Goal: Task Accomplishment & Management: Manage account settings

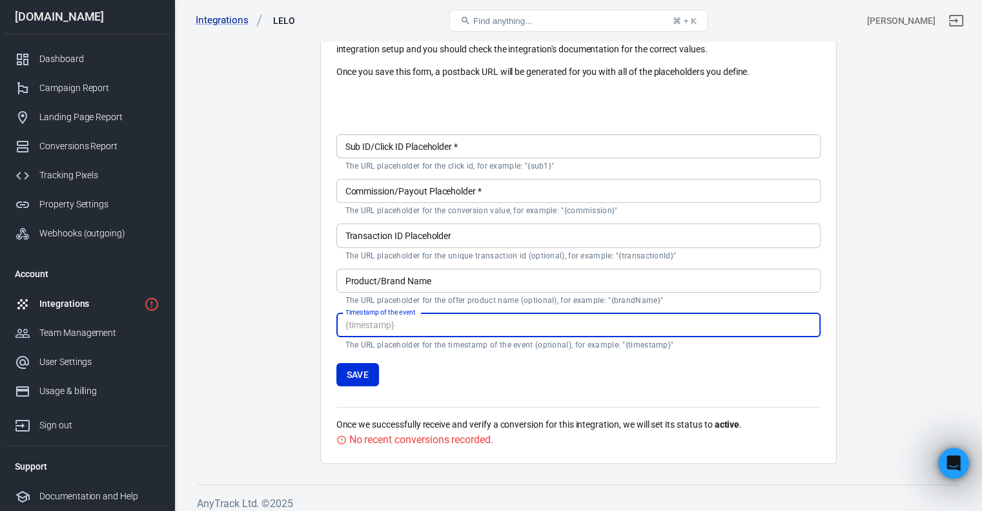
scroll to position [200, 0]
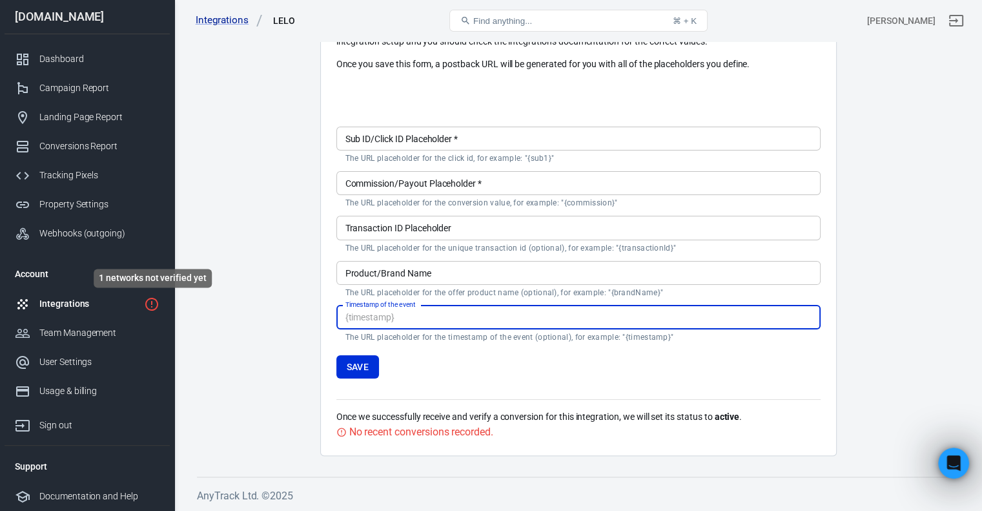
click at [157, 304] on icon "1 networks not verified yet" at bounding box center [151, 304] width 13 height 13
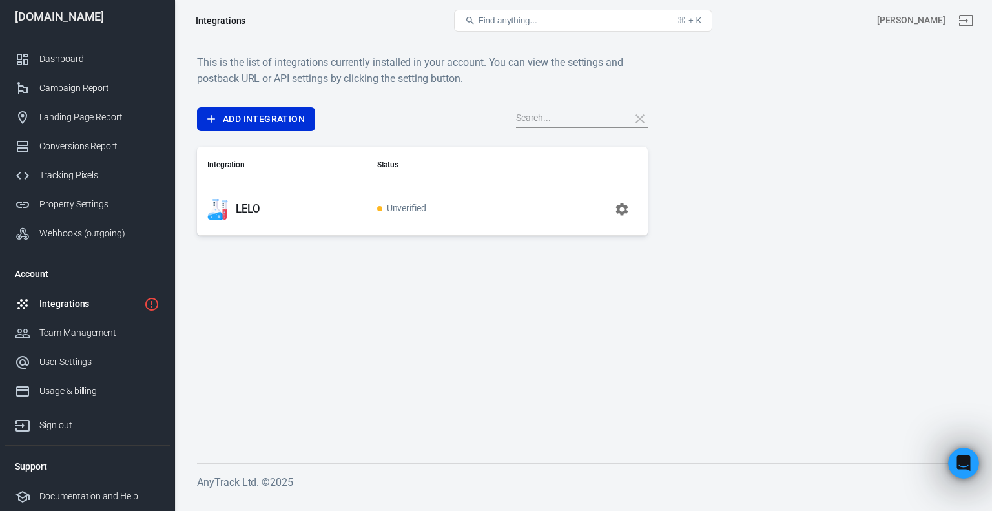
click at [402, 211] on span "Unverified" at bounding box center [402, 208] width 50 height 11
click at [619, 216] on icon "button" at bounding box center [621, 208] width 15 height 15
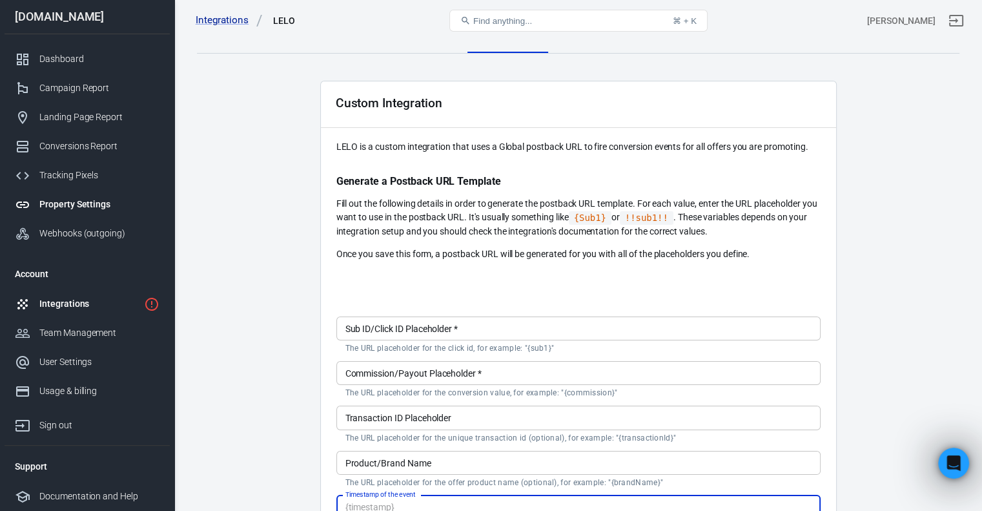
scroll to position [8, 0]
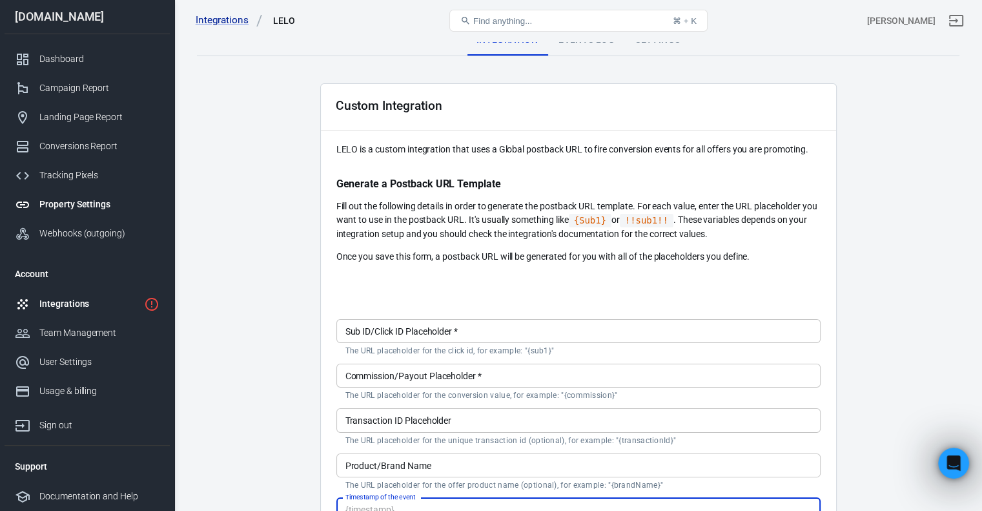
click at [111, 205] on div "Property Settings" at bounding box center [99, 205] width 120 height 14
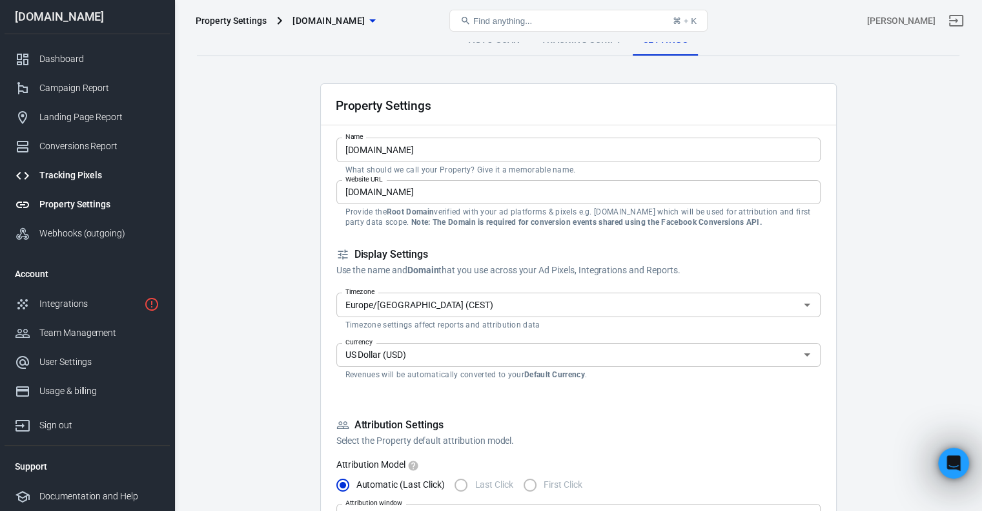
click at [98, 170] on div "Tracking Pixels" at bounding box center [99, 175] width 120 height 14
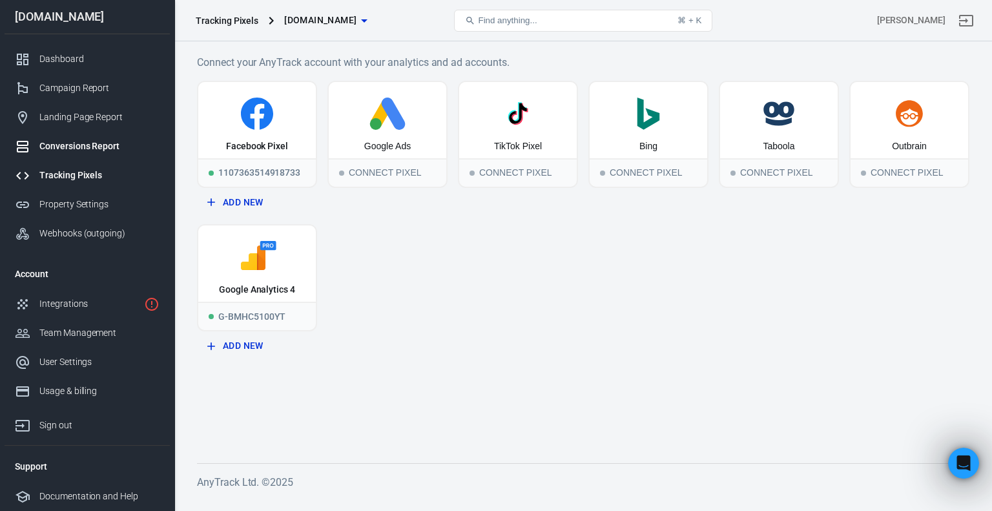
click at [81, 136] on link "Conversions Report" at bounding box center [87, 146] width 165 height 29
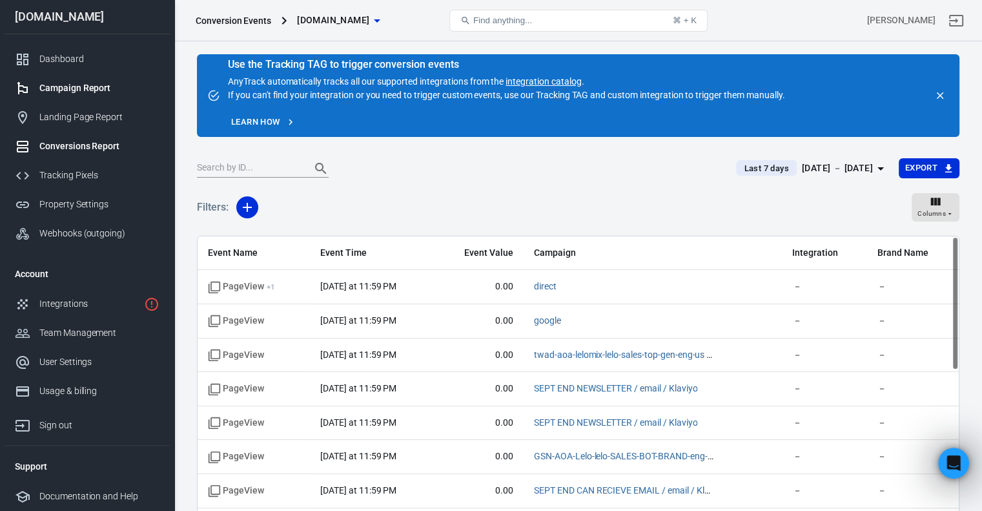
click at [88, 87] on div "Campaign Report" at bounding box center [99, 88] width 120 height 14
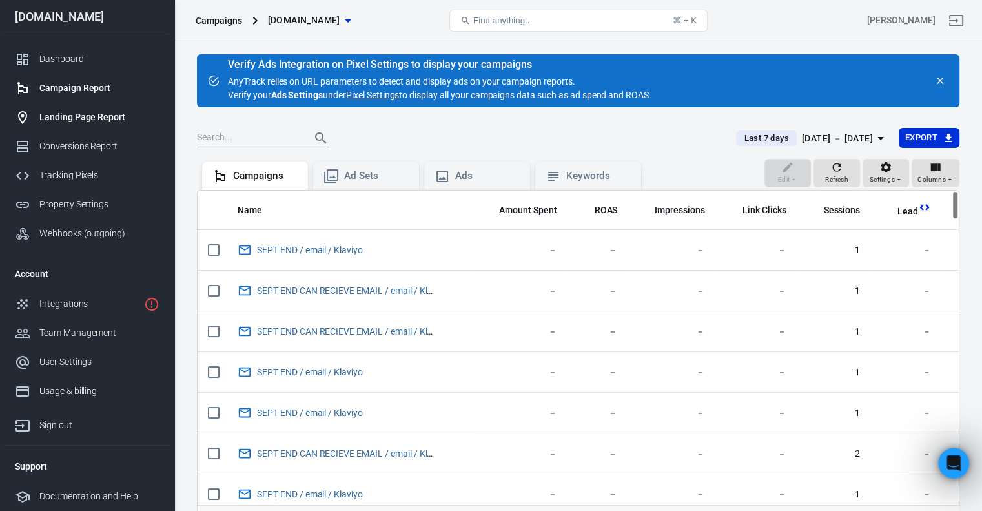
click at [92, 130] on link "Landing Page Report" at bounding box center [87, 117] width 165 height 29
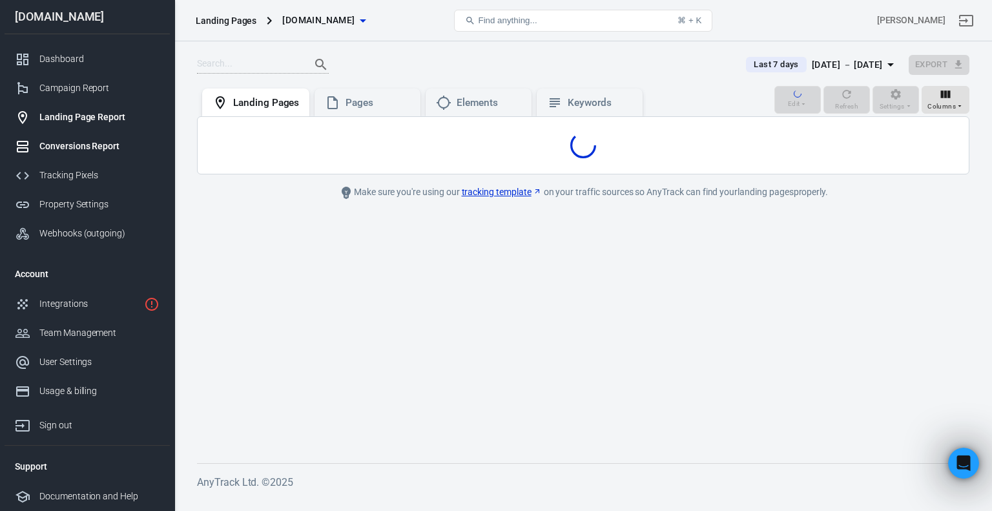
click at [88, 154] on link "Conversions Report" at bounding box center [87, 146] width 165 height 29
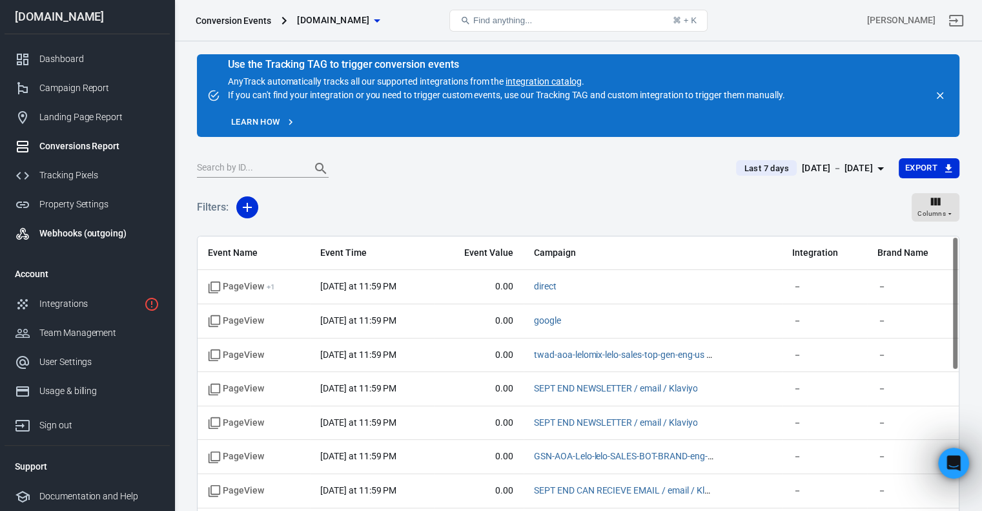
click at [121, 235] on div "Webhooks (outgoing)" at bounding box center [99, 234] width 120 height 14
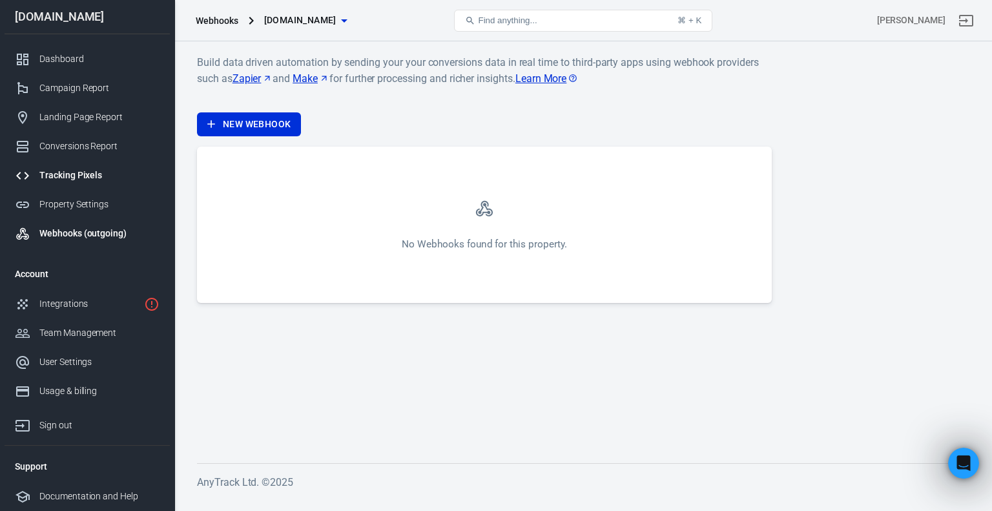
click at [46, 183] on link "Tracking Pixels" at bounding box center [87, 175] width 165 height 29
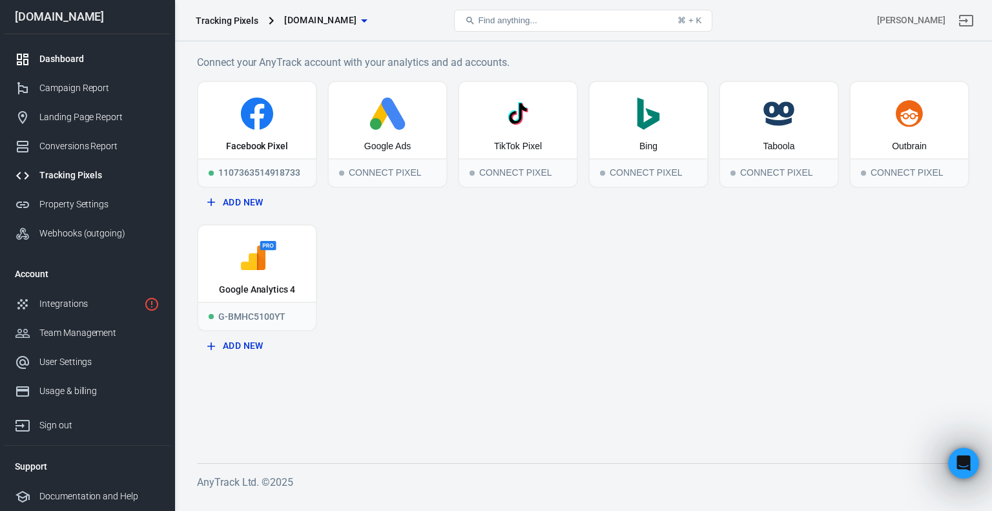
click at [88, 54] on div "Dashboard" at bounding box center [99, 59] width 120 height 14
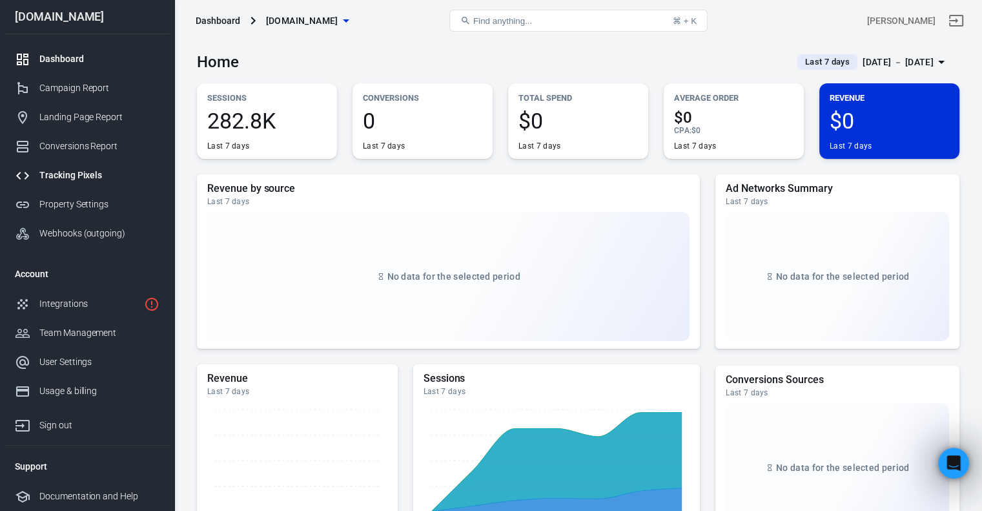
click at [108, 175] on div "Tracking Pixels" at bounding box center [99, 175] width 120 height 14
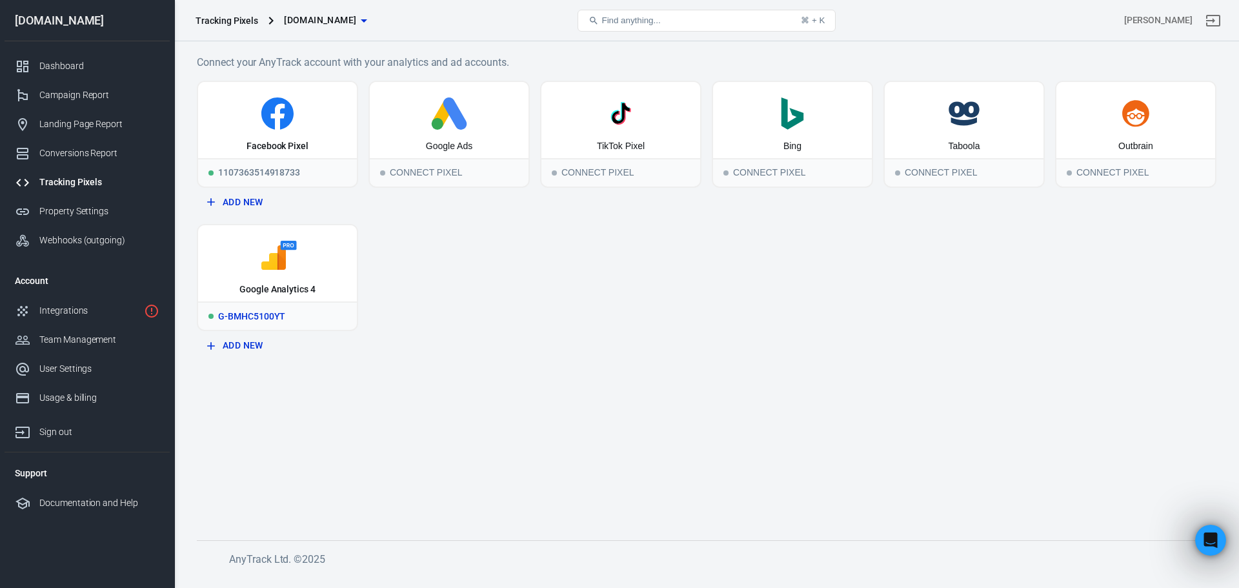
click at [336, 273] on icon at bounding box center [277, 257] width 148 height 32
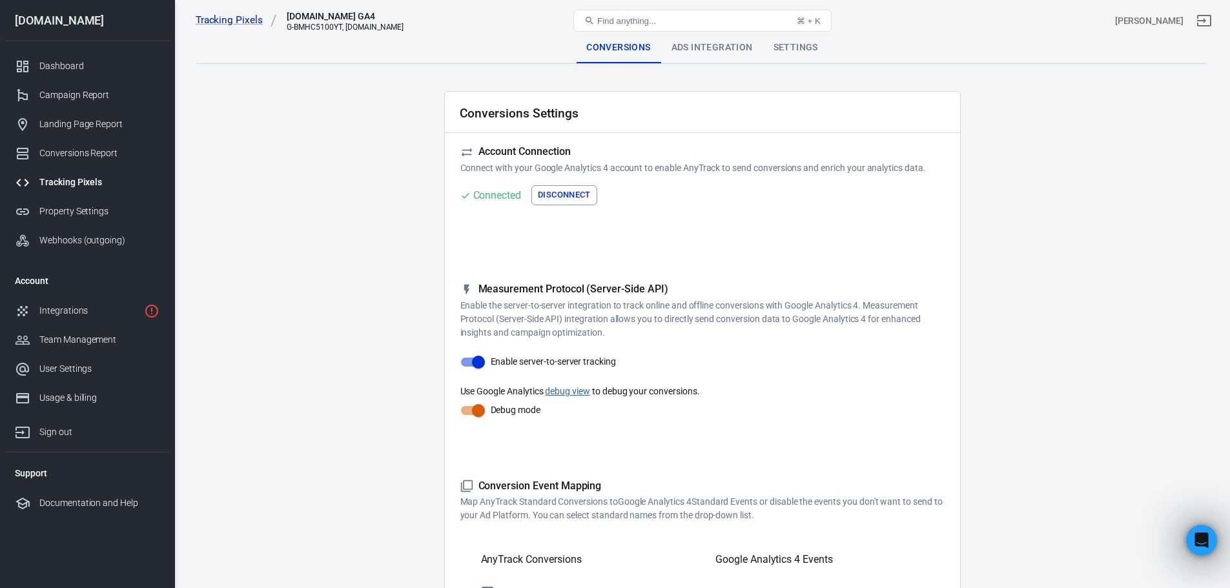
click at [323, 25] on div "G-BMHC5100YT, [DOMAIN_NAME]" at bounding box center [345, 27] width 117 height 9
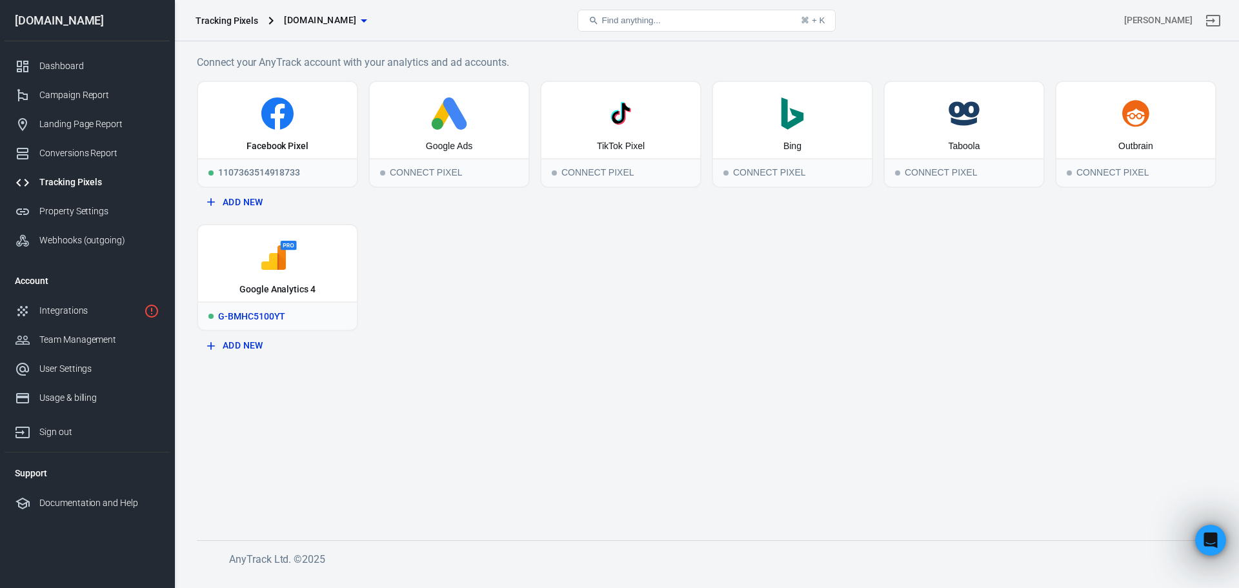
click at [245, 317] on div "G-BMHC5100YT" at bounding box center [277, 315] width 159 height 28
click at [289, 159] on div "1107363514918733" at bounding box center [277, 172] width 159 height 28
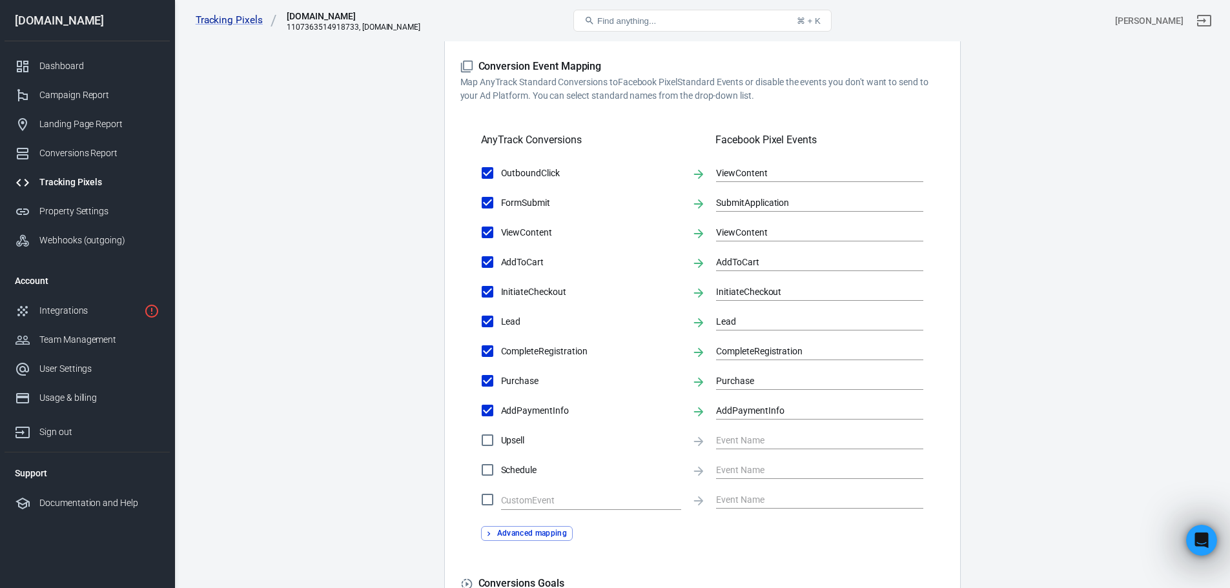
scroll to position [358, 0]
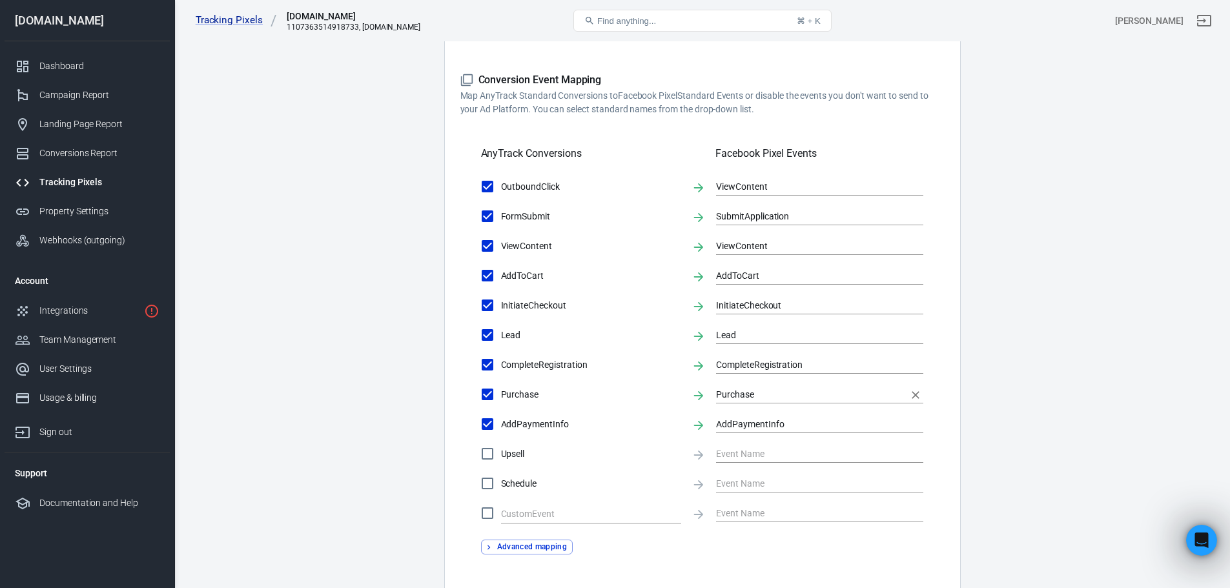
click at [738, 397] on input "Purchase" at bounding box center [810, 394] width 188 height 16
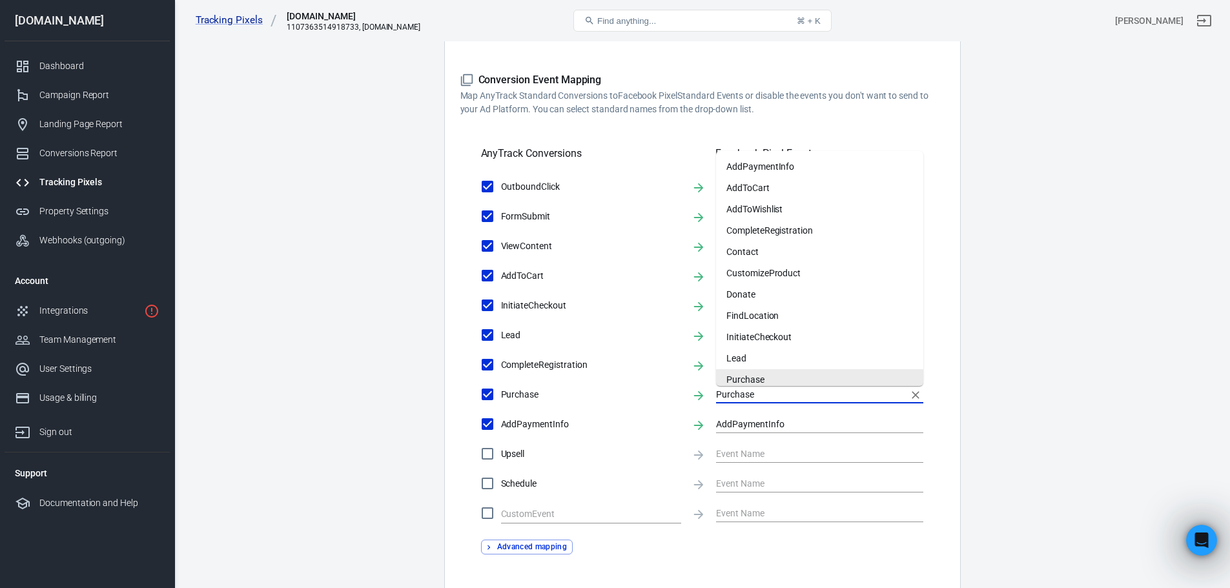
scroll to position [5, 0]
click at [746, 378] on li "Purchase" at bounding box center [819, 375] width 207 height 21
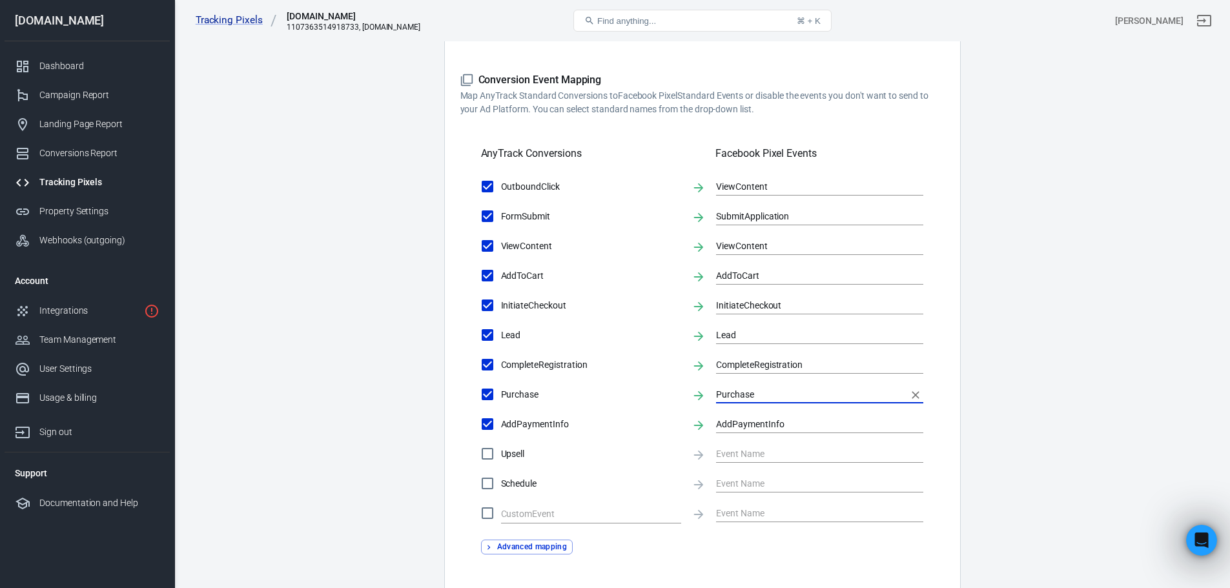
click at [509, 403] on label "Purchase" at bounding box center [577, 394] width 207 height 27
click at [501, 403] on input "Purchase" at bounding box center [487, 394] width 27 height 27
checkbox input "false"
click at [511, 398] on span "Purchase" at bounding box center [591, 395] width 180 height 14
click at [501, 398] on input "Purchase" at bounding box center [487, 394] width 27 height 27
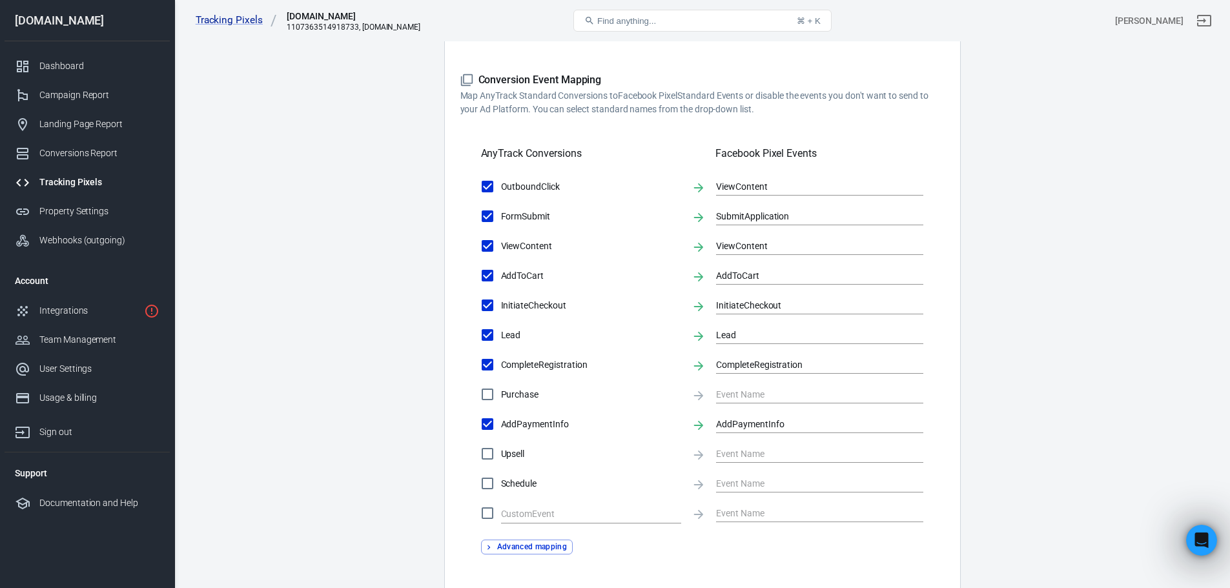
checkbox input "true"
type input "Purchase"
click at [789, 398] on input "Purchase" at bounding box center [810, 394] width 188 height 16
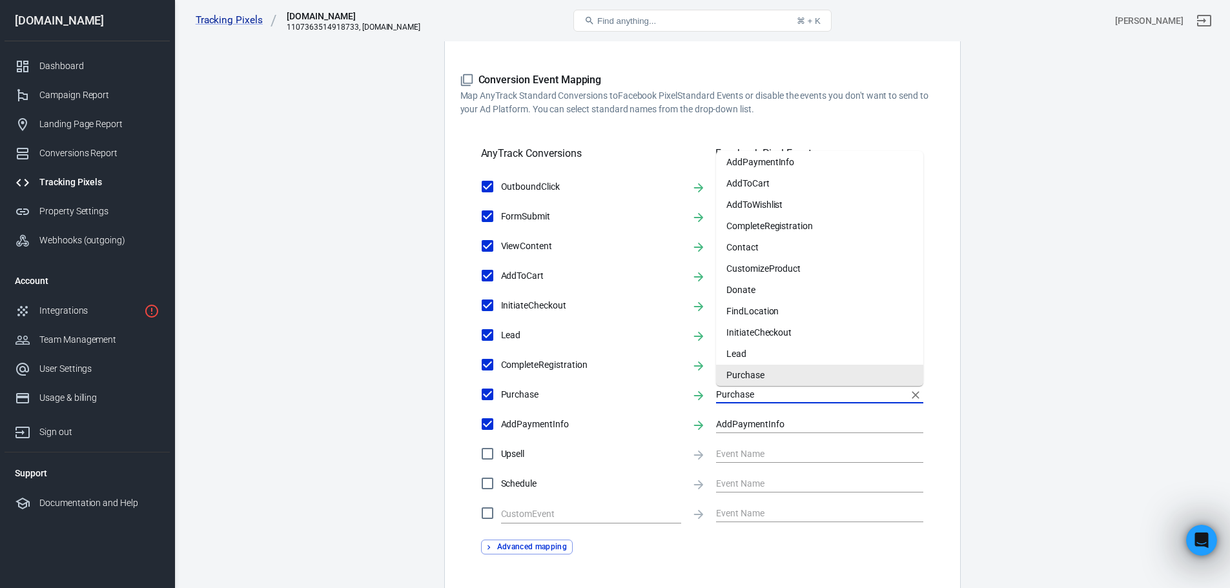
click at [789, 398] on input "Purchase" at bounding box center [810, 394] width 188 height 16
click at [682, 411] on div "AddPaymentInfo AddPaymentInfo" at bounding box center [702, 424] width 443 height 27
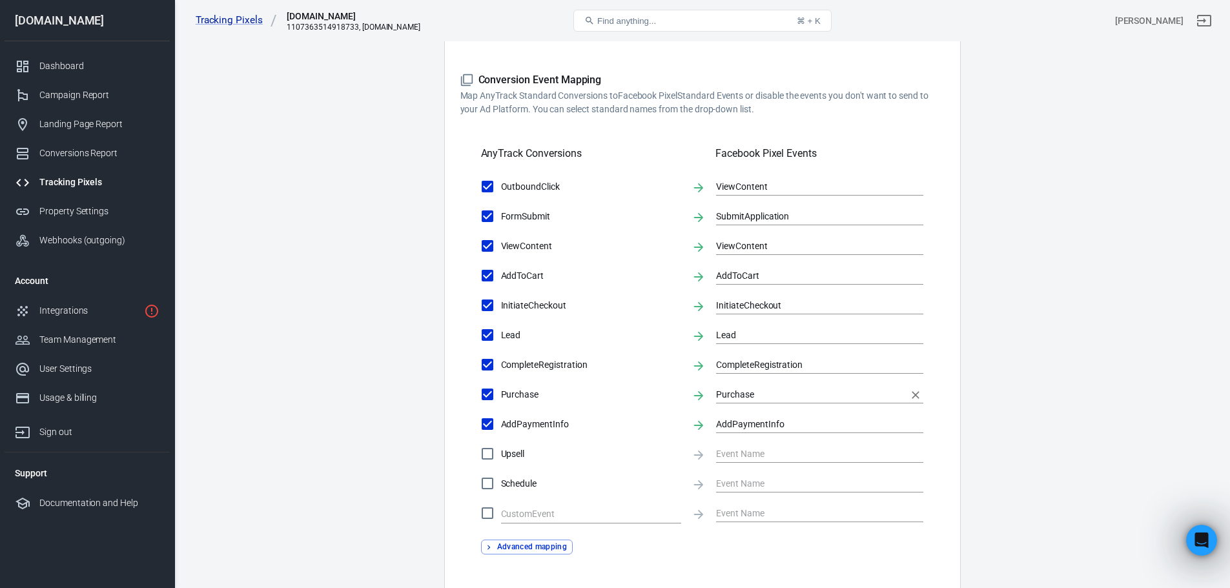
click at [753, 392] on input "Purchase" at bounding box center [810, 394] width 188 height 16
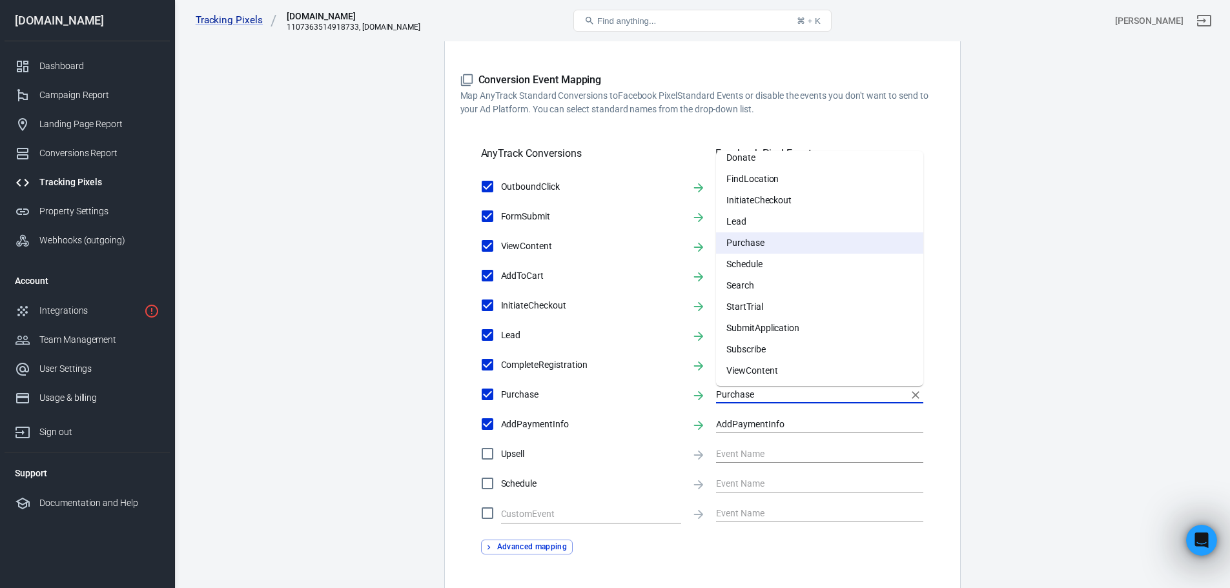
scroll to position [138, 0]
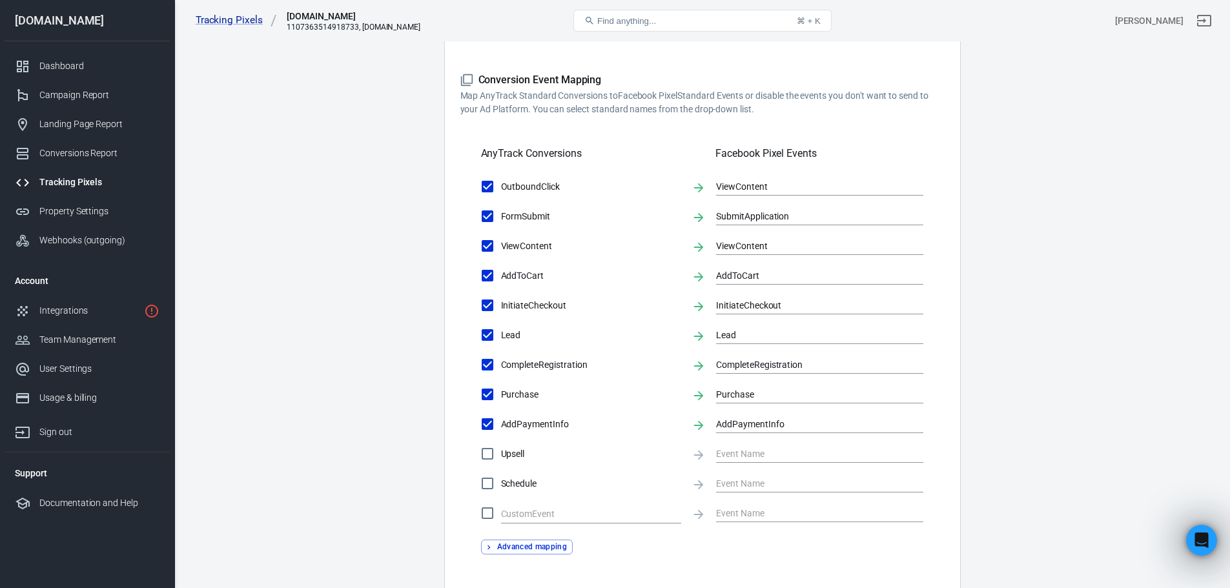
click at [981, 369] on main "Conversions Ads Integration Settings Conversions Settings Account Connection Co…" at bounding box center [702, 201] width 1010 height 1052
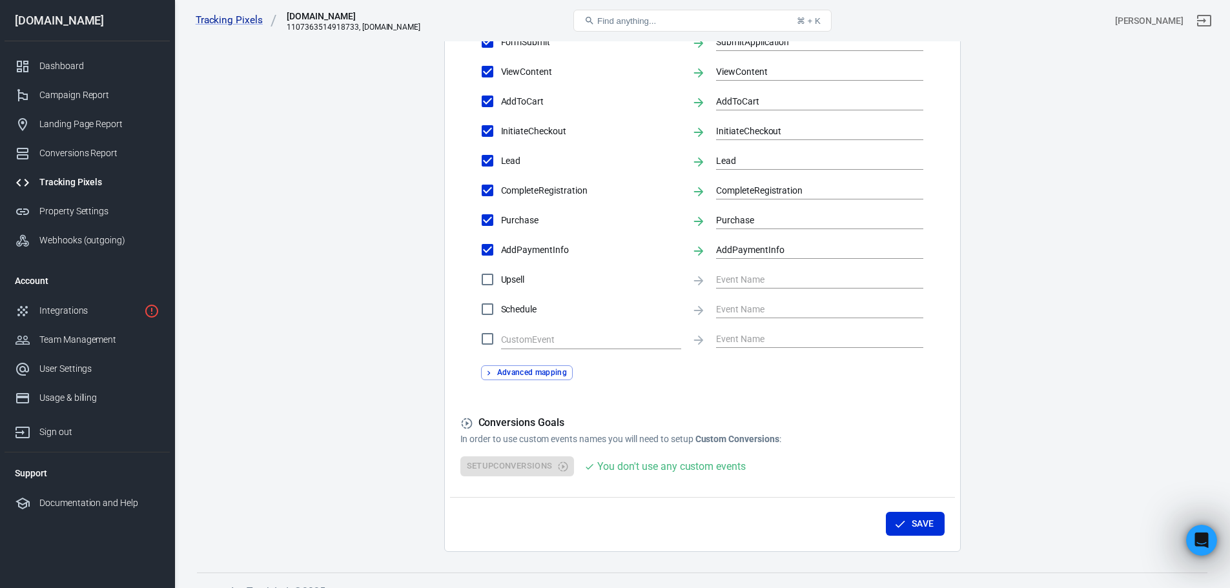
scroll to position [551, 0]
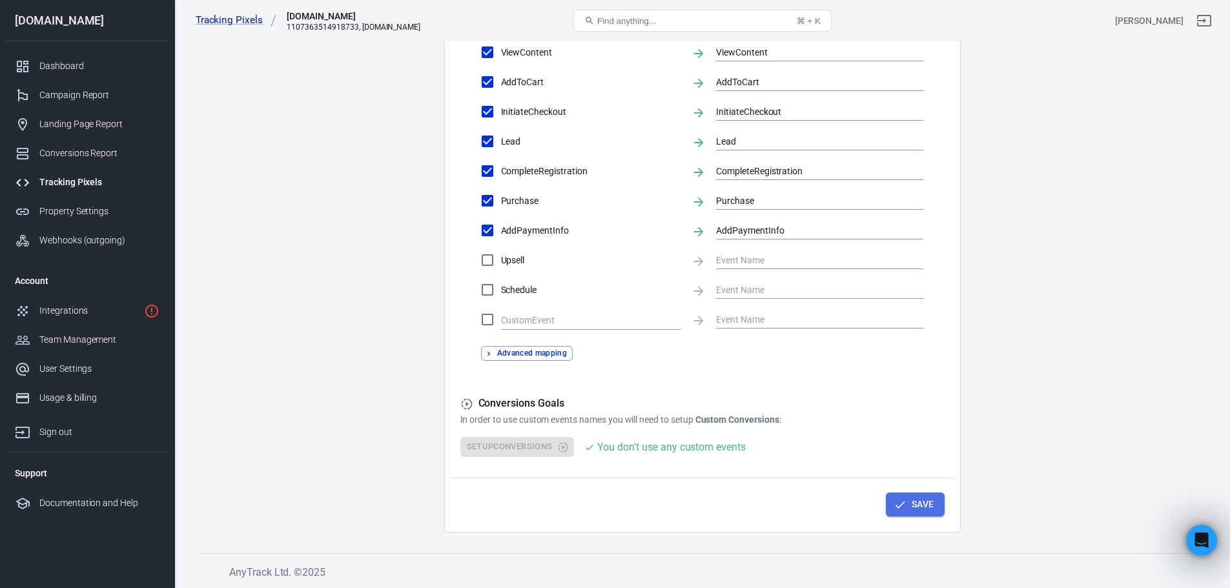
click at [897, 499] on icon "button" at bounding box center [899, 504] width 13 height 13
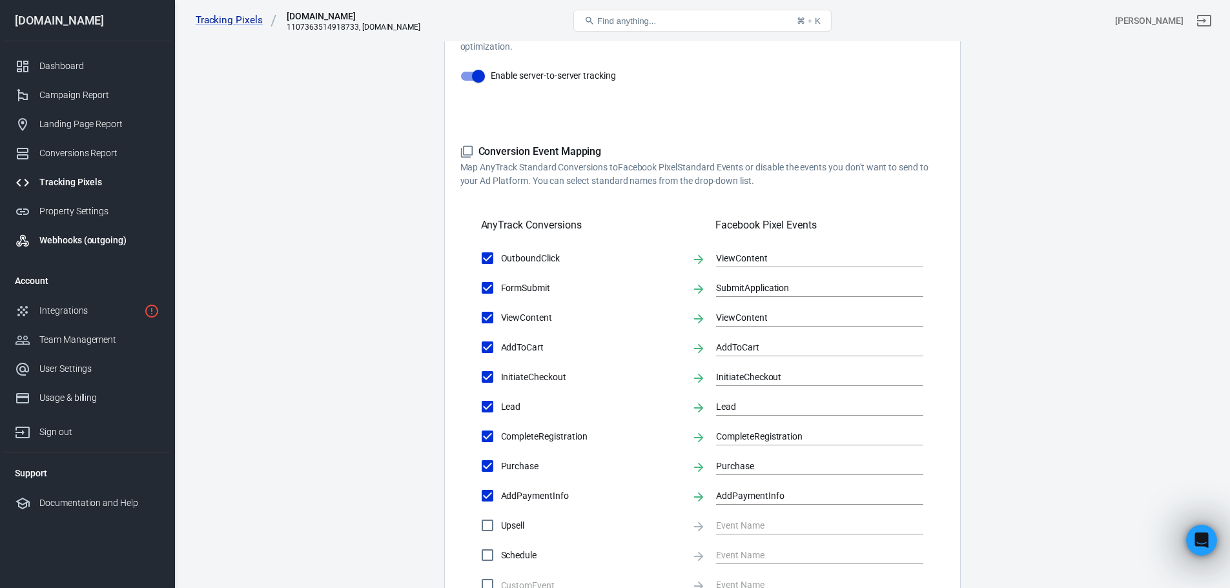
scroll to position [99, 0]
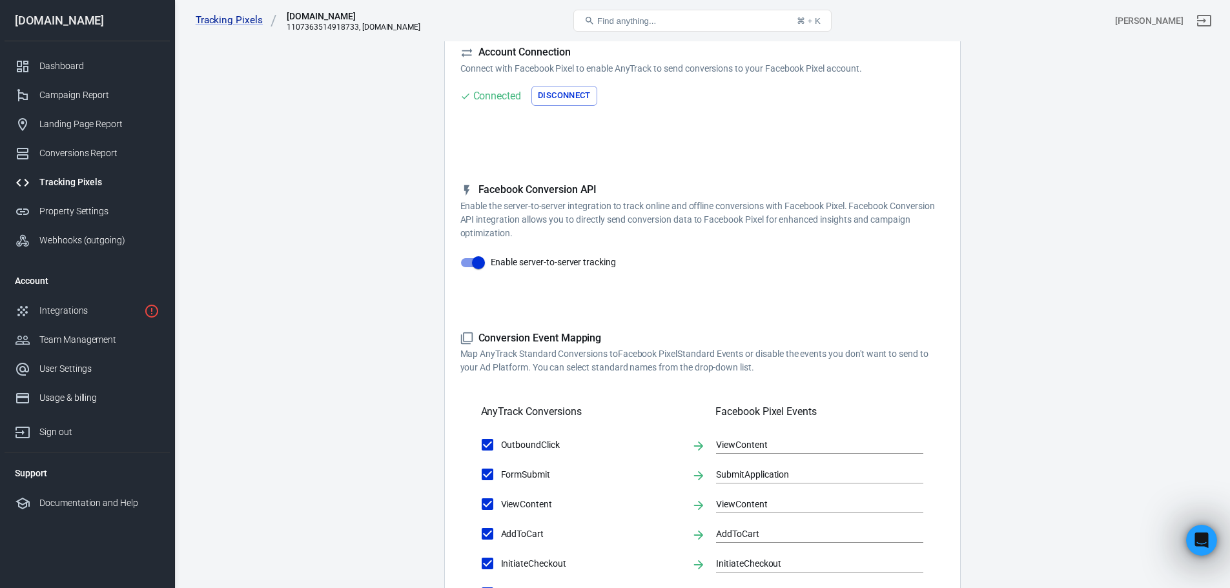
click at [85, 181] on div "Tracking Pixels" at bounding box center [99, 183] width 120 height 14
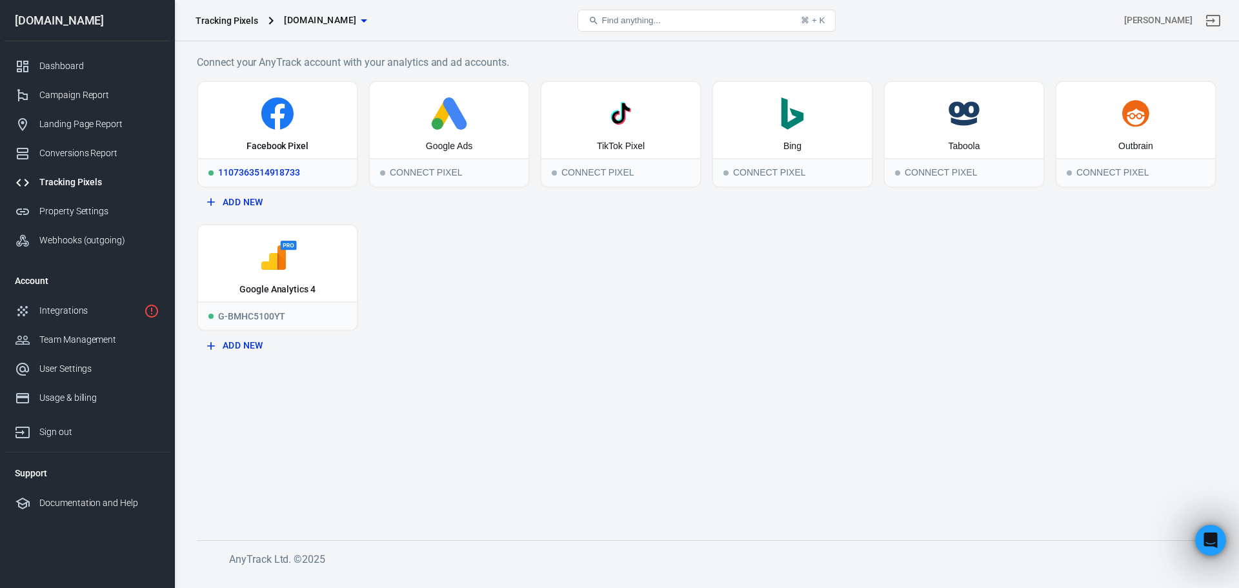
click at [326, 121] on icon at bounding box center [277, 113] width 148 height 32
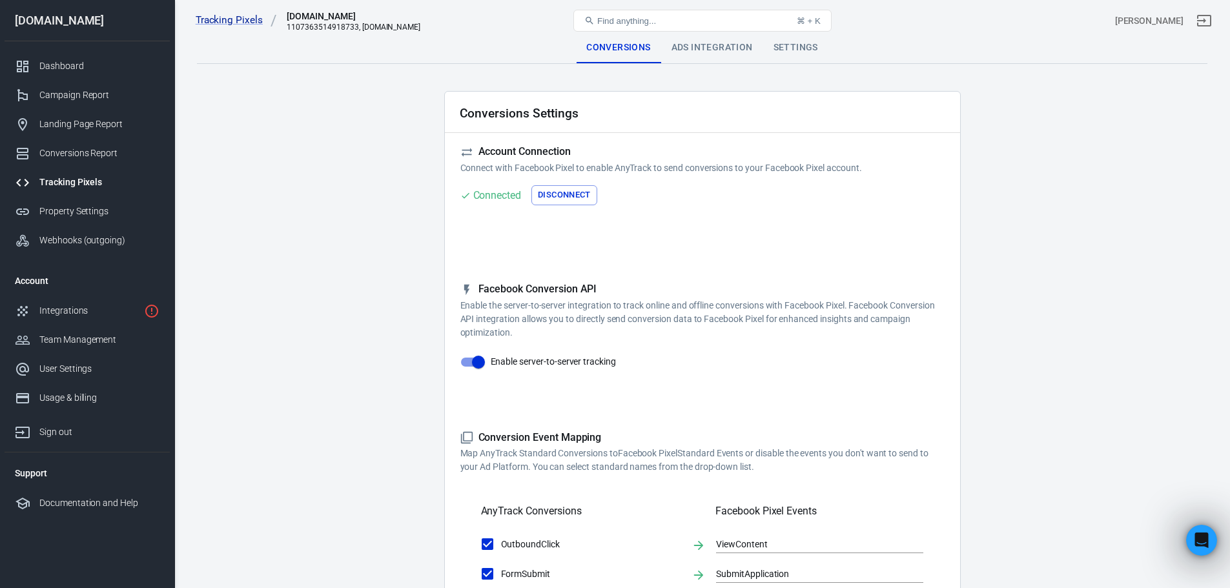
drag, startPoint x: 367, startPoint y: 29, endPoint x: 318, endPoint y: 66, distance: 61.7
click at [318, 66] on main "Conversions Ads Integration Settings Conversions Settings Account Connection Co…" at bounding box center [702, 558] width 1010 height 1052
drag, startPoint x: 883, startPoint y: 277, endPoint x: 340, endPoint y: 17, distance: 602.6
click at [341, 17] on div "[DOMAIN_NAME]" at bounding box center [351, 16] width 129 height 13
click at [326, 13] on div "[DOMAIN_NAME]" at bounding box center [351, 16] width 129 height 13
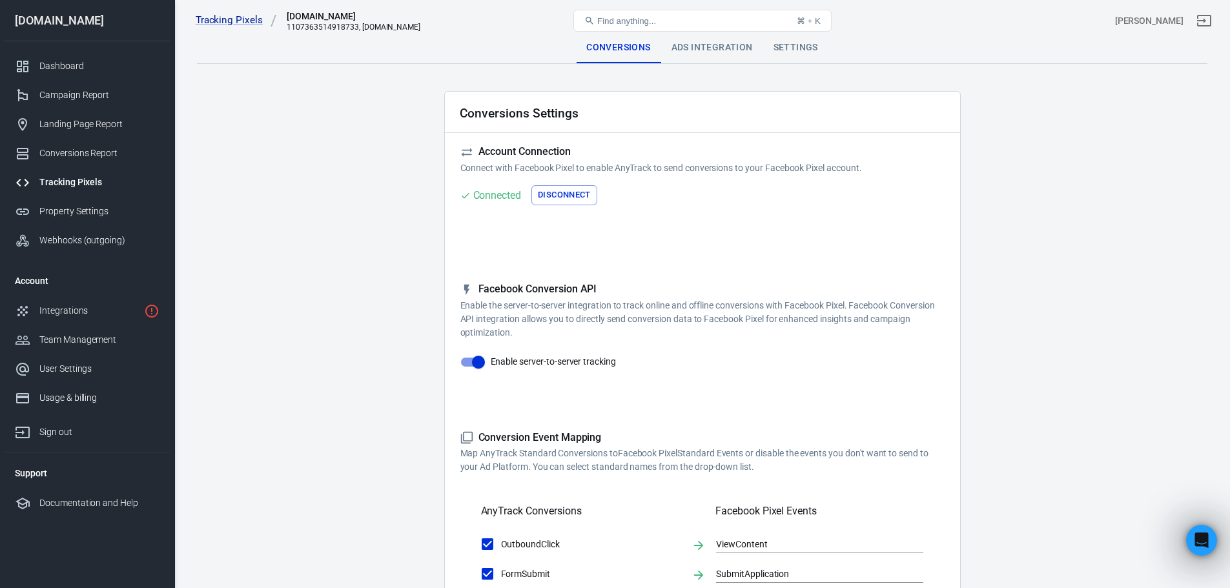
click at [313, 19] on div "[DOMAIN_NAME]" at bounding box center [351, 16] width 129 height 13
click at [322, 23] on div "1107363514918733, [DOMAIN_NAME]" at bounding box center [354, 27] width 134 height 9
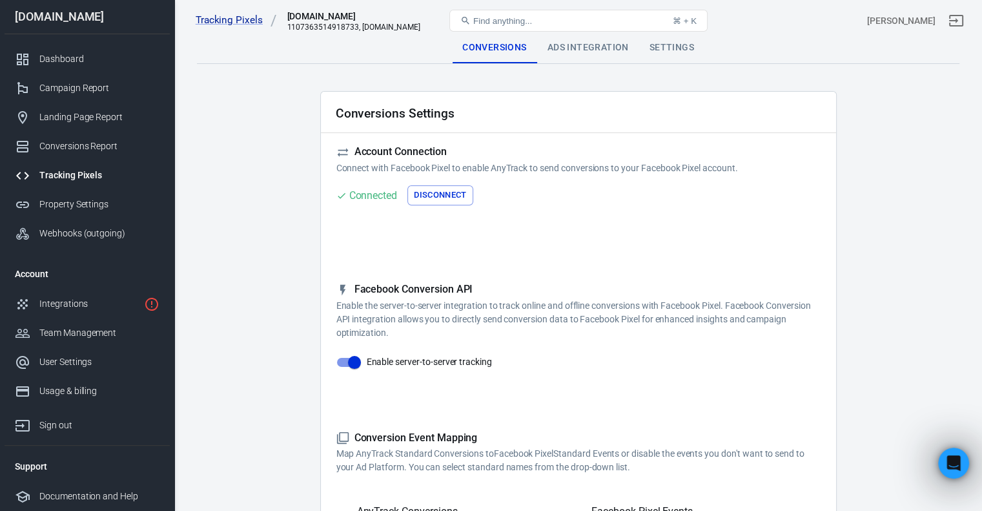
click at [307, 61] on div "Conversions Ads Integration Settings" at bounding box center [578, 47] width 762 height 31
click at [351, 25] on div "1107363514918733, [DOMAIN_NAME]" at bounding box center [354, 27] width 134 height 9
click at [354, 25] on div "1107363514918733, [DOMAIN_NAME]" at bounding box center [354, 27] width 134 height 9
drag, startPoint x: 354, startPoint y: 25, endPoint x: 332, endPoint y: 25, distance: 21.9
click at [332, 25] on div "1107363514918733, [DOMAIN_NAME]" at bounding box center [354, 27] width 134 height 9
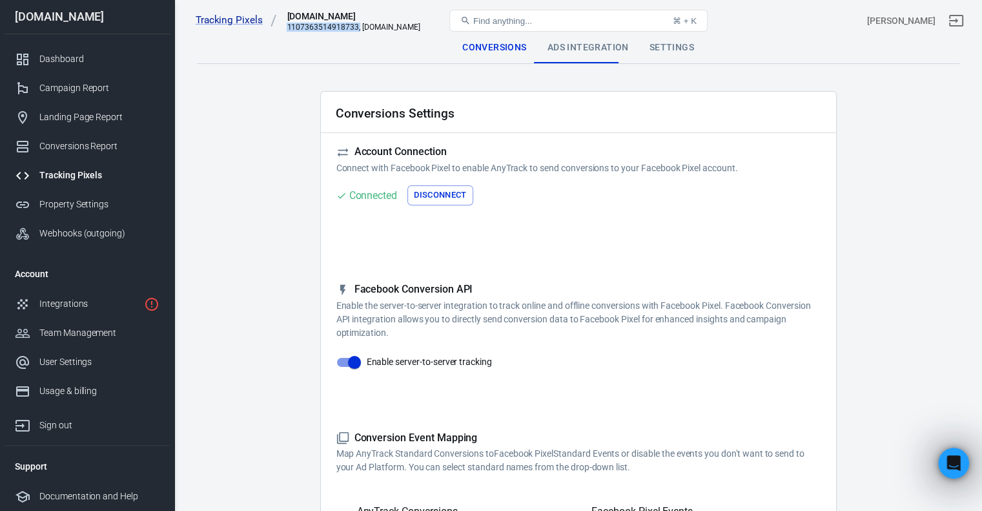
click at [332, 25] on div "1107363514918733, [DOMAIN_NAME]" at bounding box center [354, 27] width 134 height 9
click at [328, 37] on div "Tracking Pixels [DOMAIN_NAME] 1107363514918733, [DOMAIN_NAME] Find anything... …" at bounding box center [578, 20] width 807 height 41
click at [351, 30] on div "1107363514918733, [DOMAIN_NAME]" at bounding box center [354, 27] width 134 height 9
drag, startPoint x: 354, startPoint y: 26, endPoint x: 287, endPoint y: 25, distance: 67.2
click at [287, 25] on div "1107363514918733, [DOMAIN_NAME]" at bounding box center [354, 27] width 134 height 9
